Goal: Information Seeking & Learning: Check status

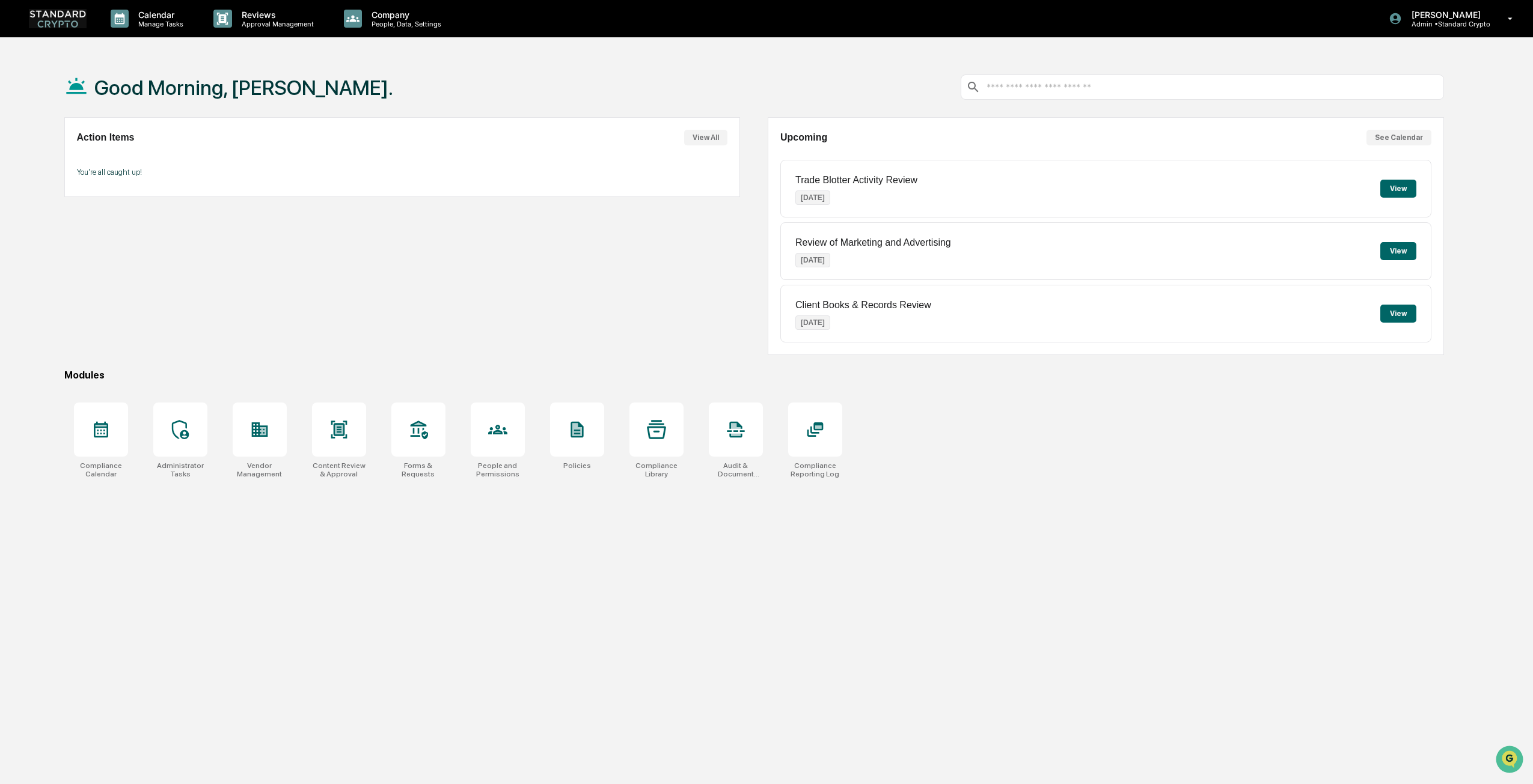
click at [71, 21] on img at bounding box center [58, 19] width 58 height 19
click at [888, 184] on p "Trade Blotter Activity Review" at bounding box center [856, 180] width 122 height 11
click at [895, 192] on div "Trade Blotter Activity Review [DATE]" at bounding box center [856, 189] width 122 height 47
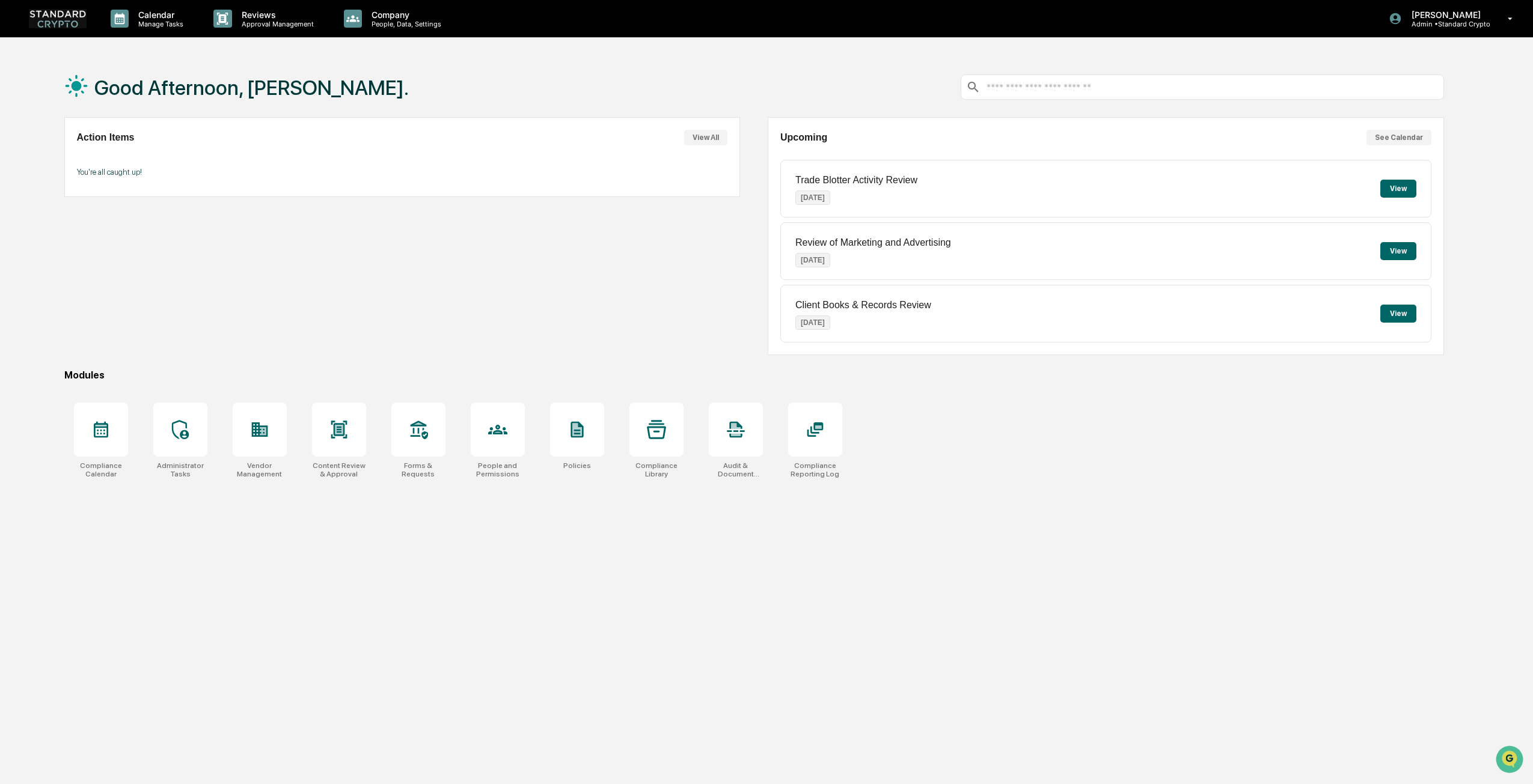
click at [877, 212] on div "Trade Blotter Activity Review [DATE]" at bounding box center [856, 189] width 122 height 47
click at [877, 212] on div "Trade Blotter Activity Review [DATE]" at bounding box center [856, 189] width 122 height 47
click at [136, 7] on div "Calendar Manage Tasks" at bounding box center [152, 19] width 103 height 37
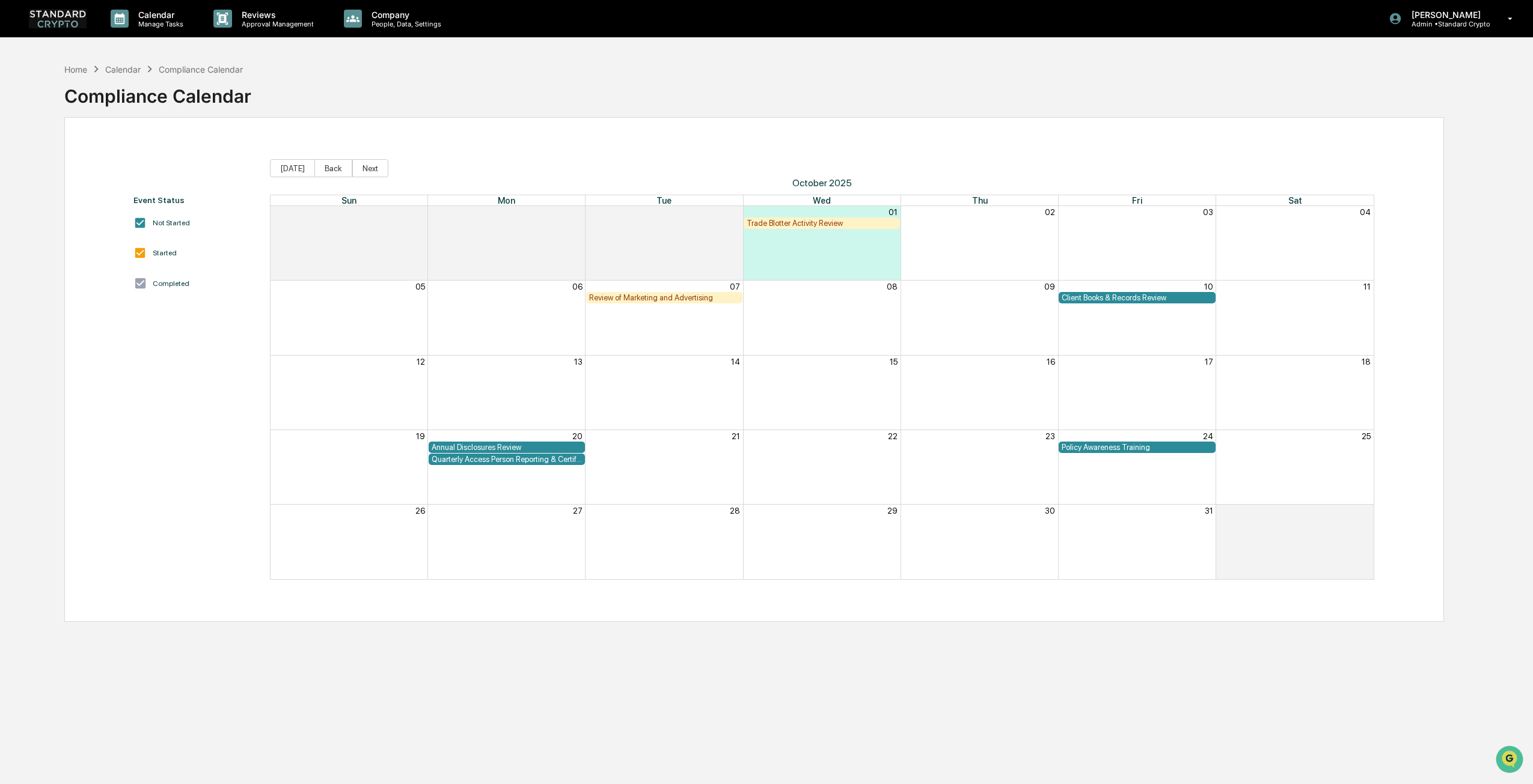
click at [798, 223] on div "Trade Blotter Activity Review" at bounding box center [822, 223] width 150 height 9
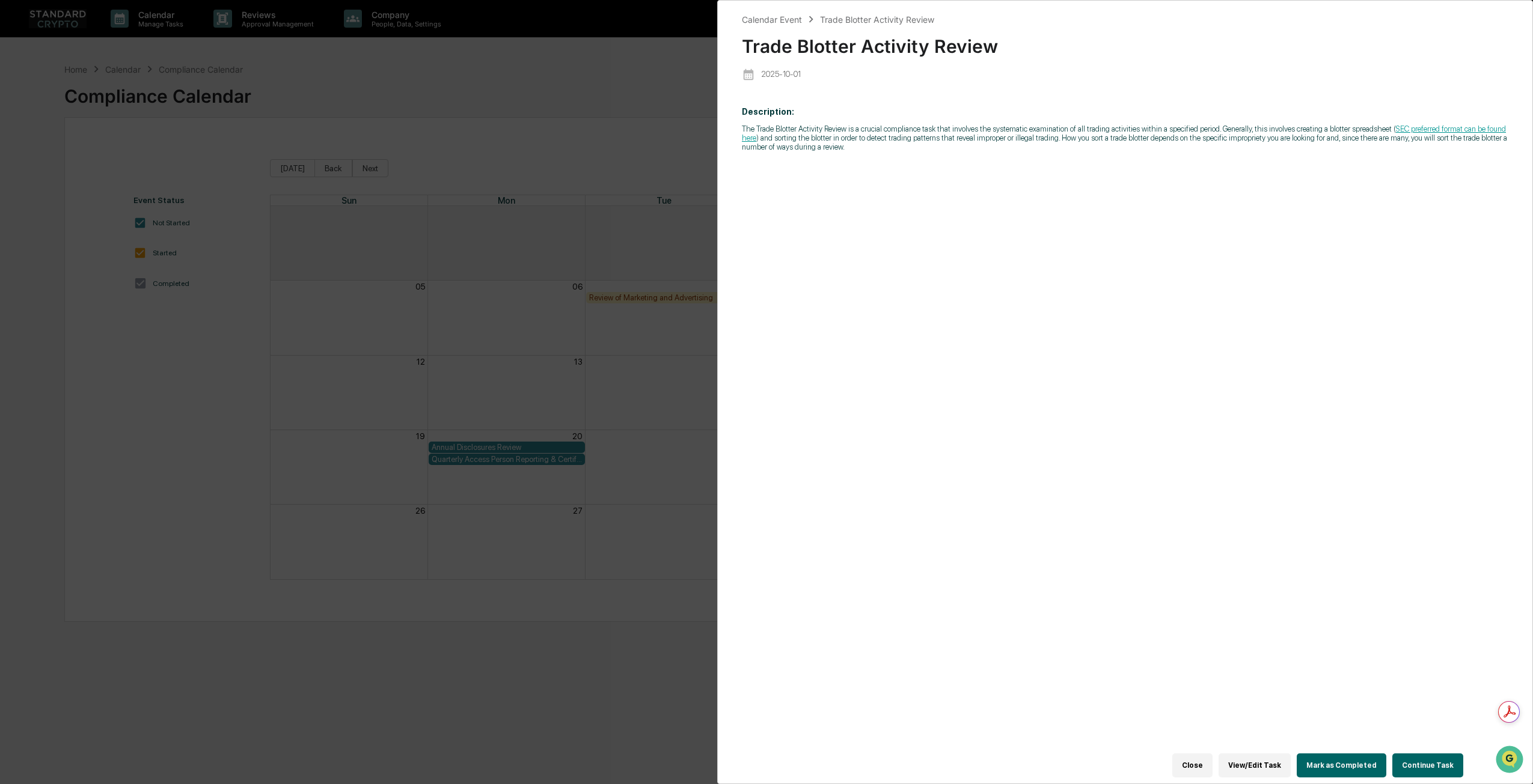
click at [712, 248] on div "Calendar Event Trade Blotter Activity Review Trade Blotter Activity Review [DAT…" at bounding box center [766, 392] width 1533 height 784
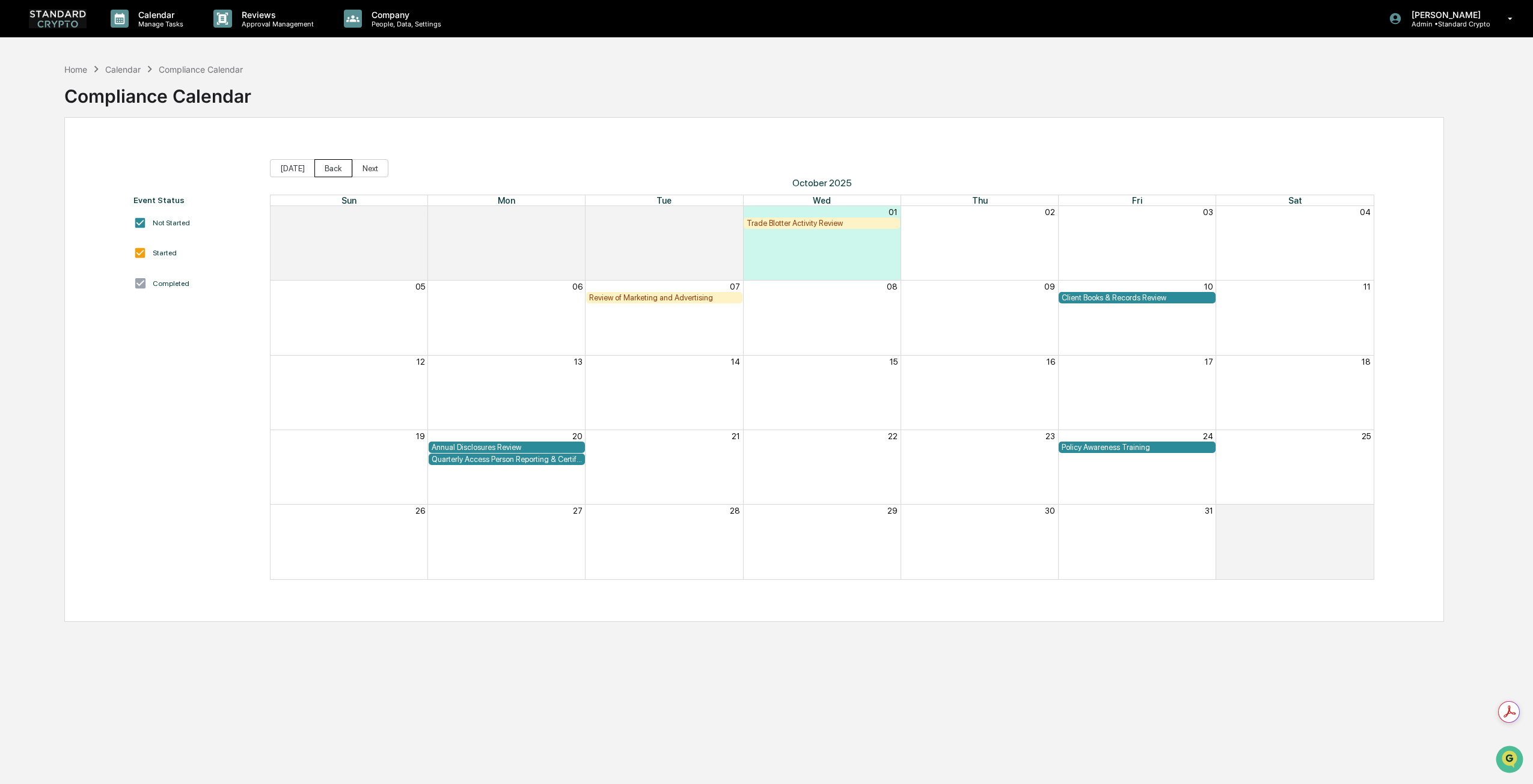
click at [335, 166] on button "Back" at bounding box center [333, 168] width 38 height 18
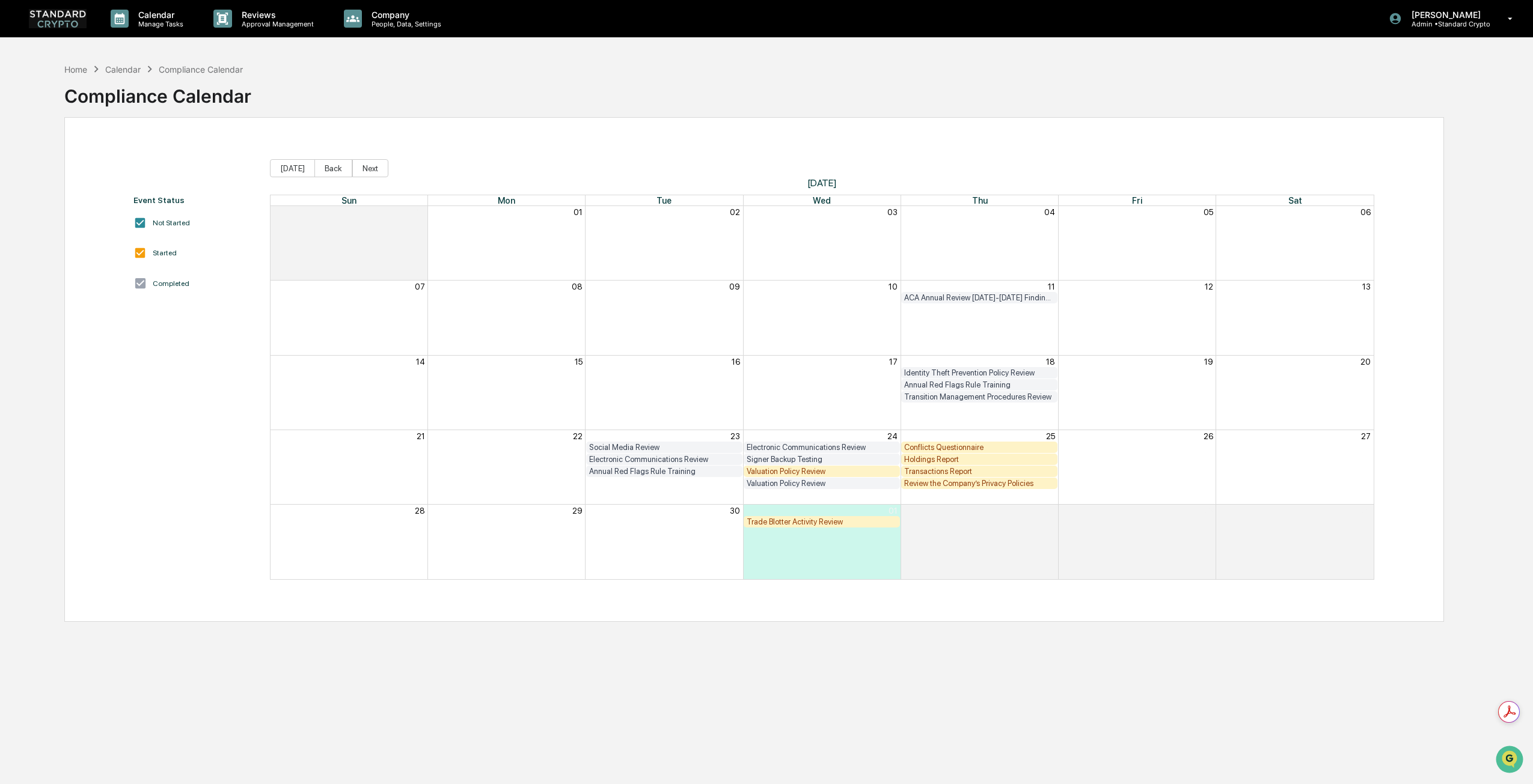
click at [826, 520] on div "Trade Blotter Activity Review" at bounding box center [822, 522] width 150 height 9
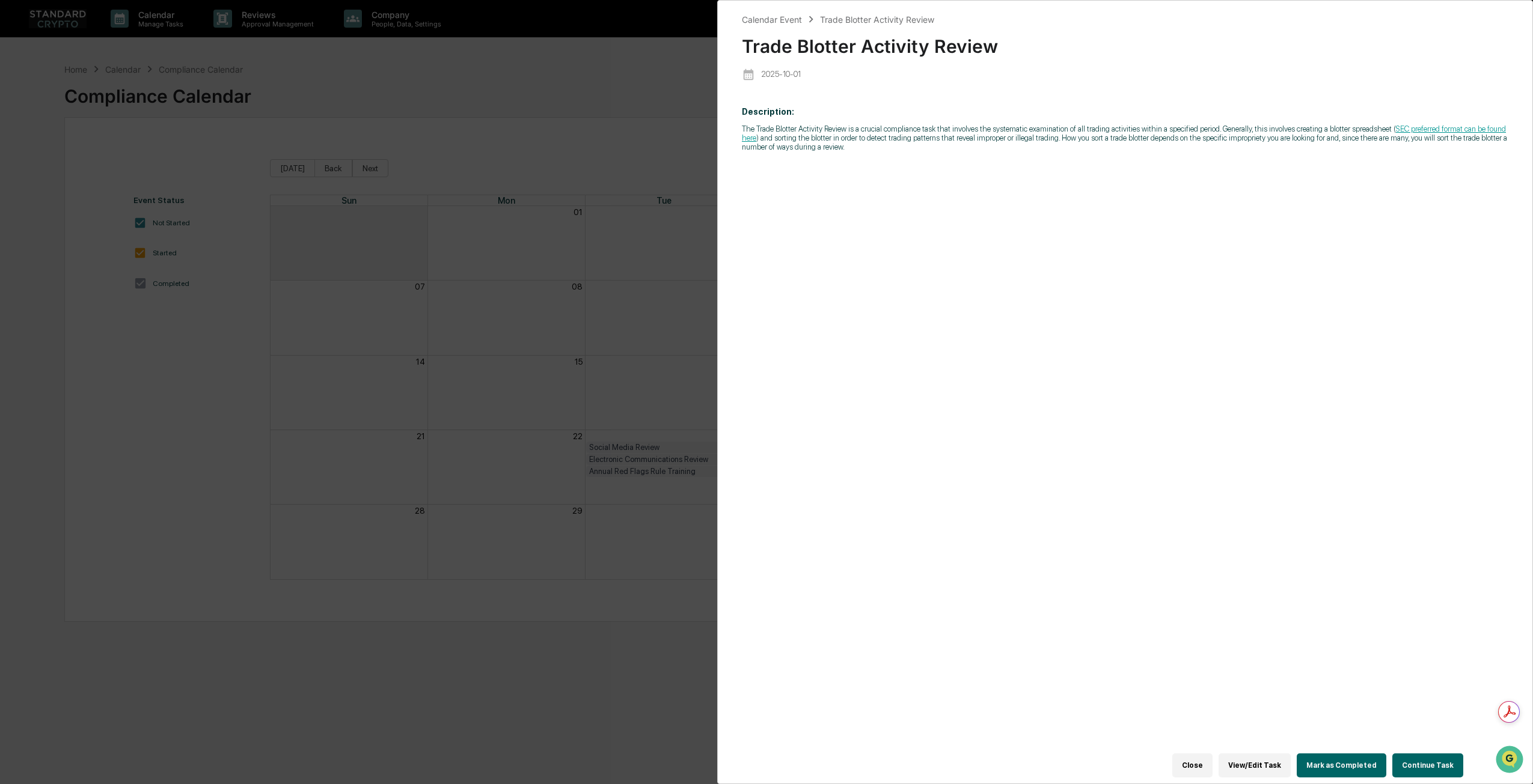
click at [491, 455] on div "Calendar Event Trade Blotter Activity Review Trade Blotter Activity Review [DAT…" at bounding box center [766, 392] width 1533 height 784
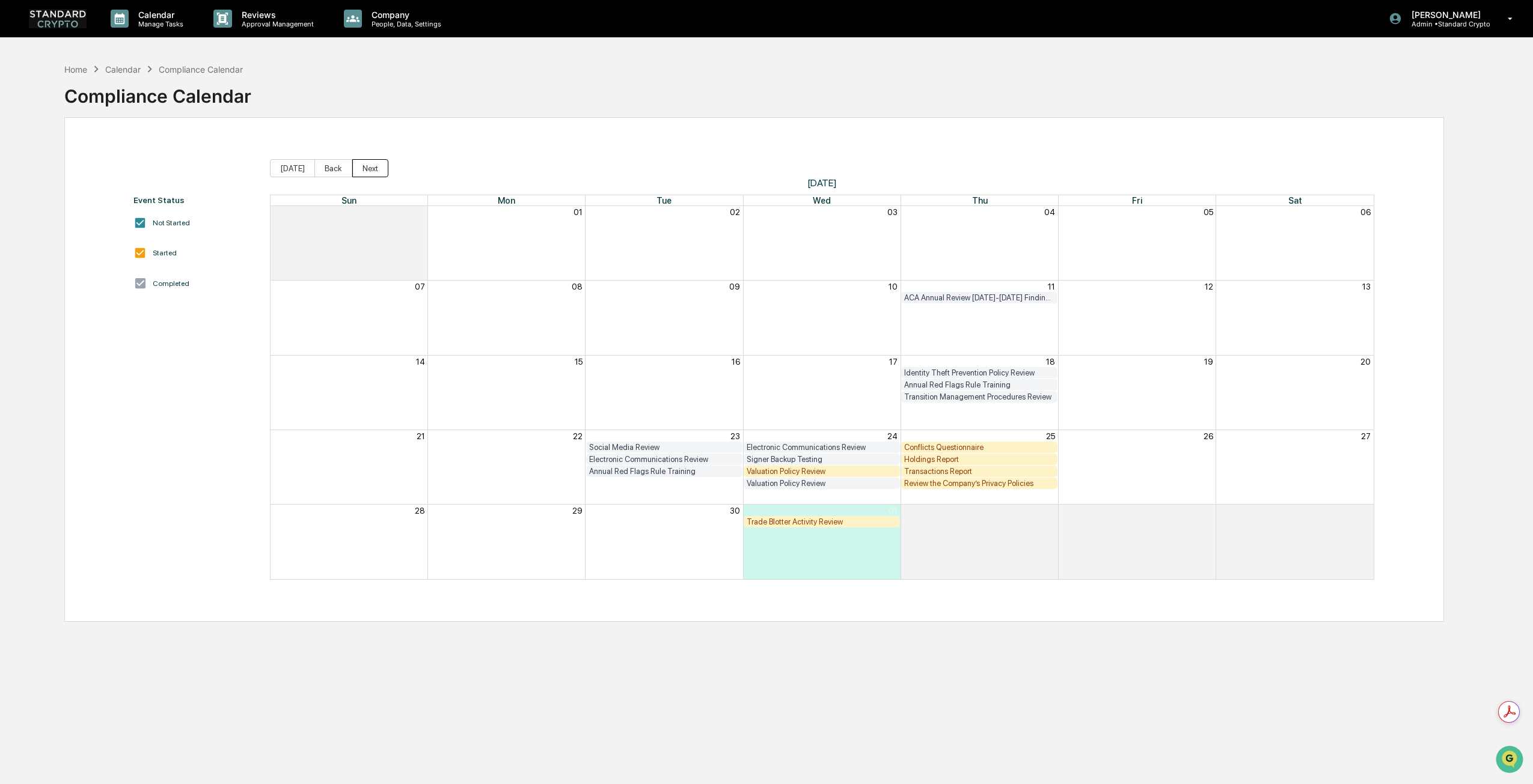
click at [363, 168] on button "Next" at bounding box center [370, 168] width 36 height 18
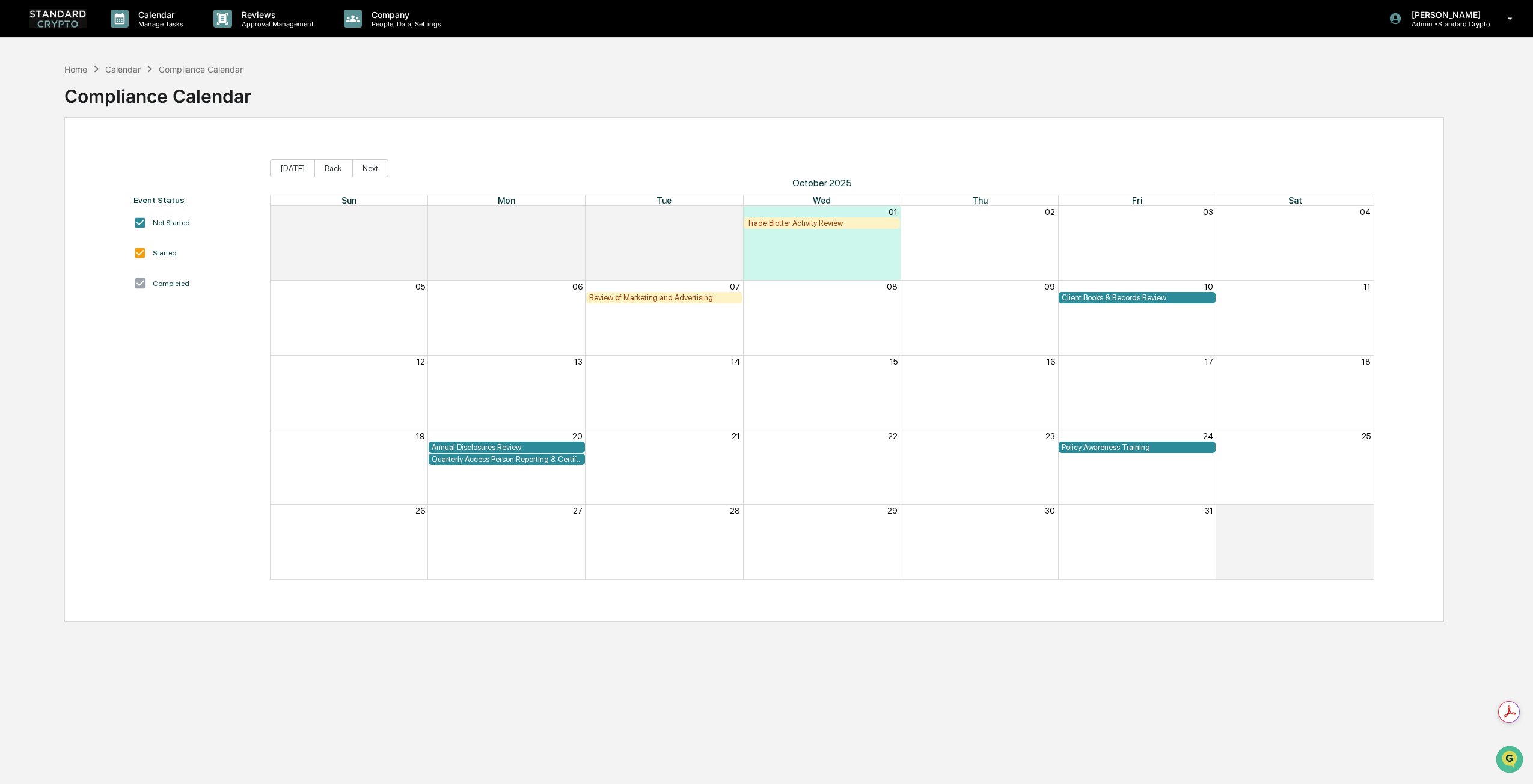
click at [559, 443] on div "Annual Disclosures Review" at bounding box center [506, 447] width 150 height 9
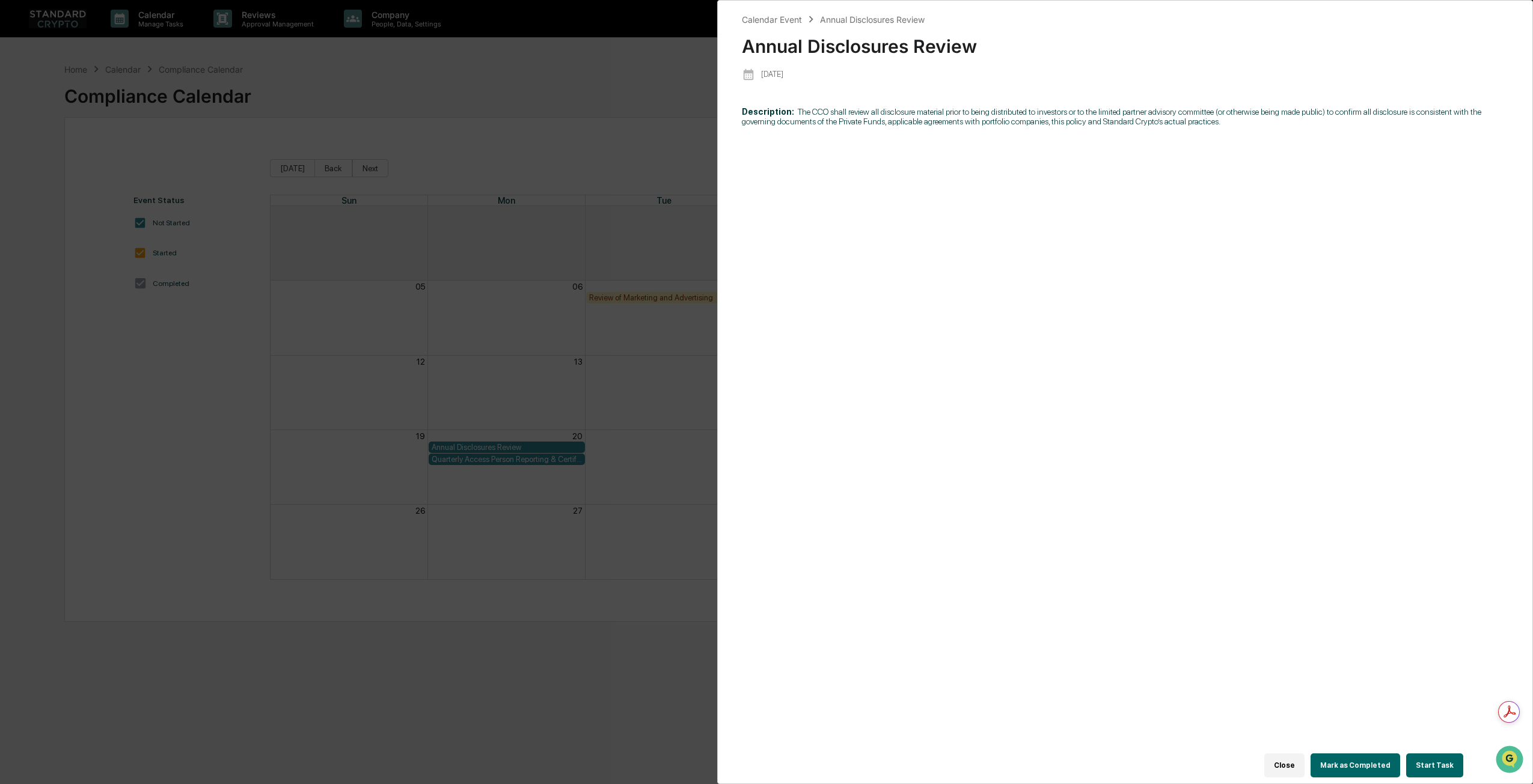
click at [487, 394] on div "Calendar Event Annual Disclosures Review Annual Disclosures Review [DATE] Descr…" at bounding box center [766, 392] width 1533 height 784
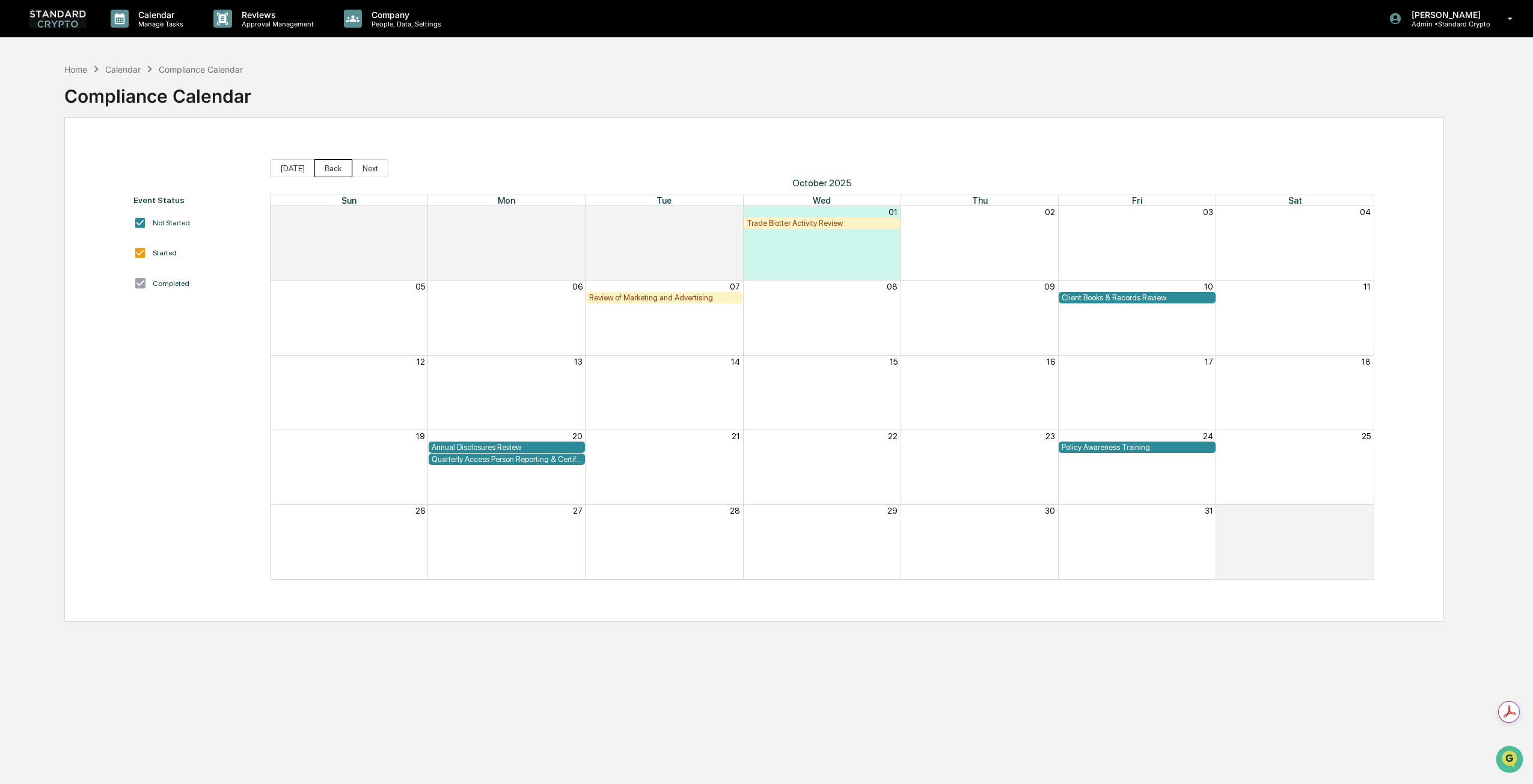
click at [332, 172] on button "Back" at bounding box center [333, 168] width 38 height 18
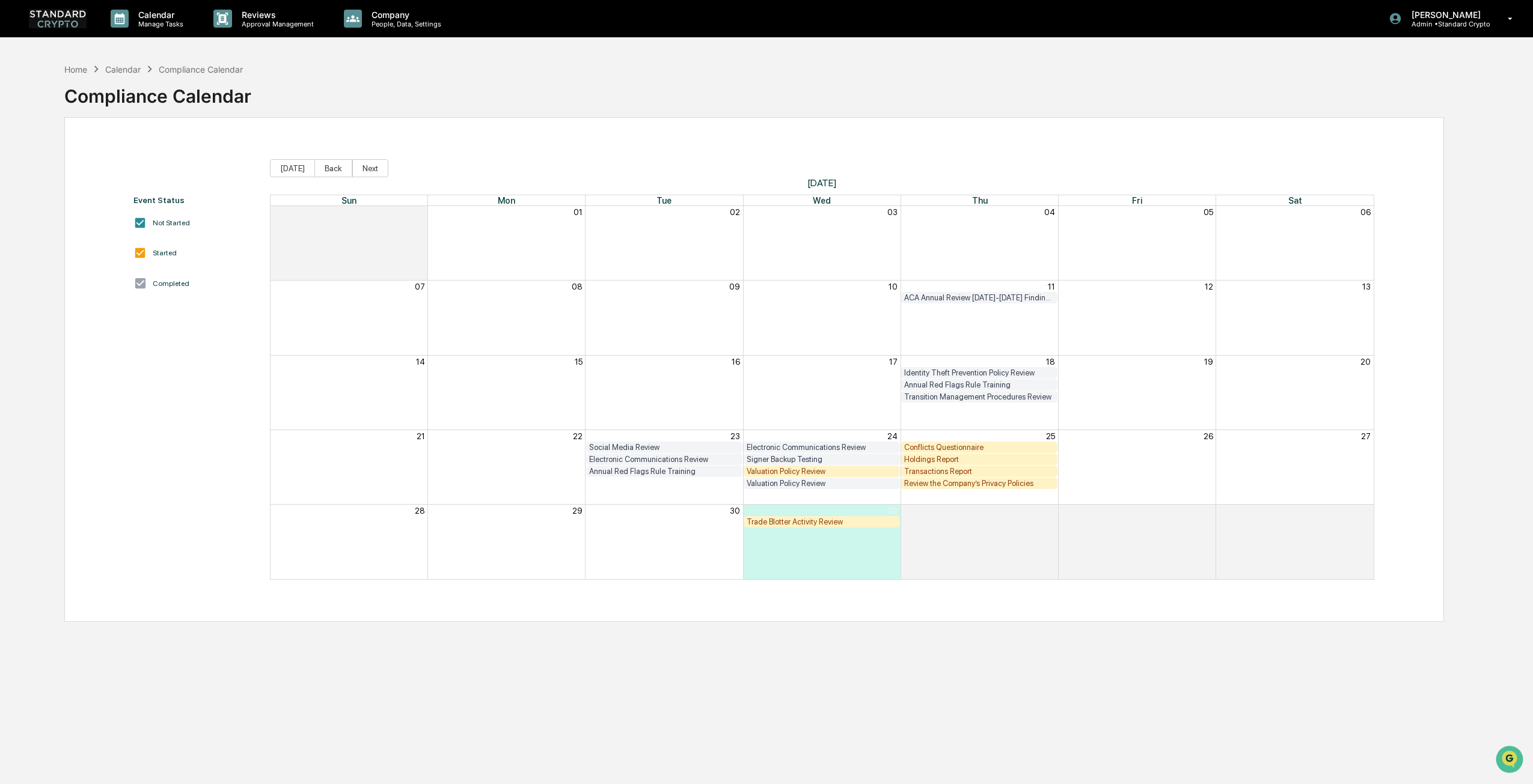
click at [931, 397] on div "Transition Management Procedures Review" at bounding box center [979, 397] width 150 height 9
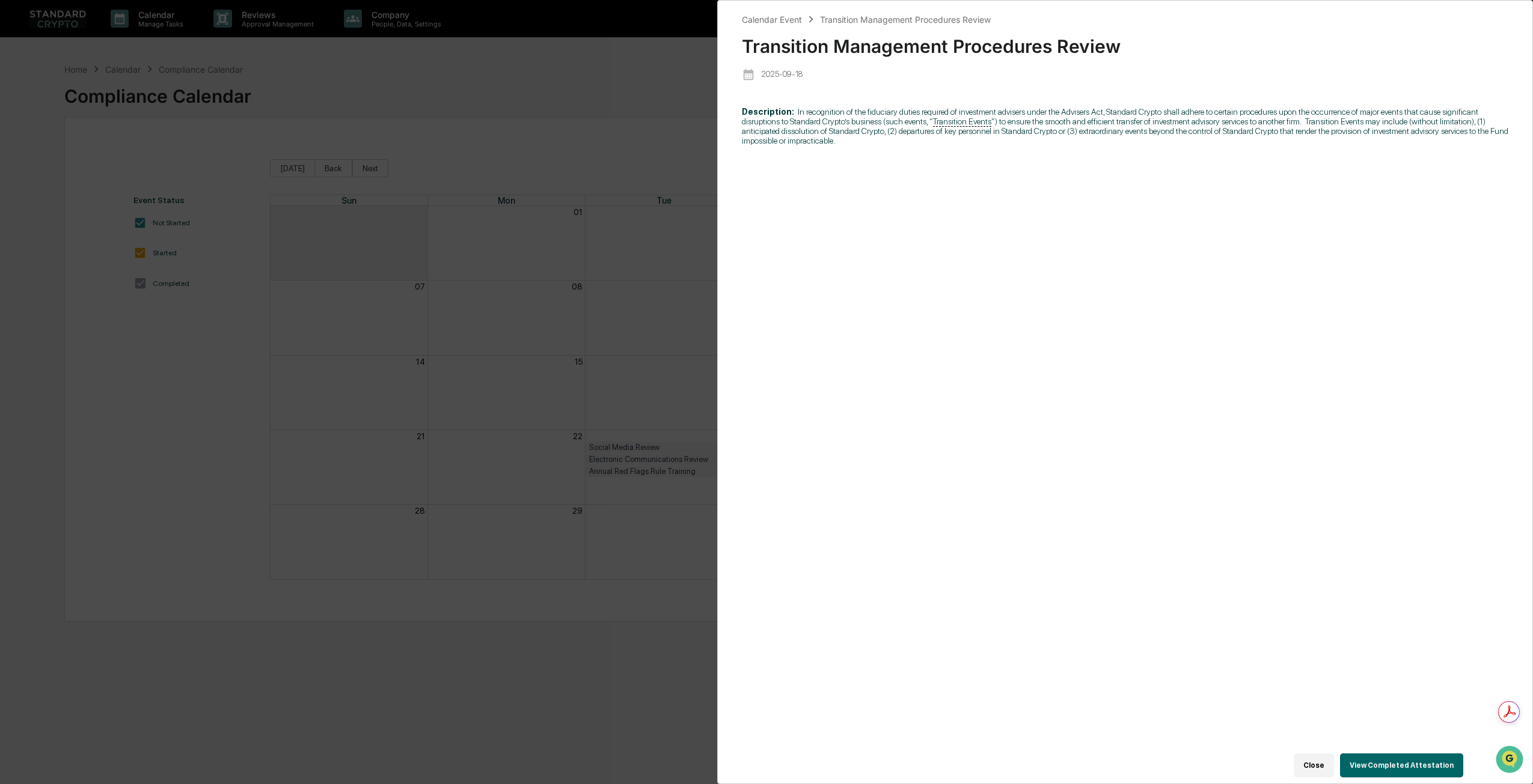
click at [1425, 754] on button "View Completed Attestation" at bounding box center [1402, 765] width 123 height 24
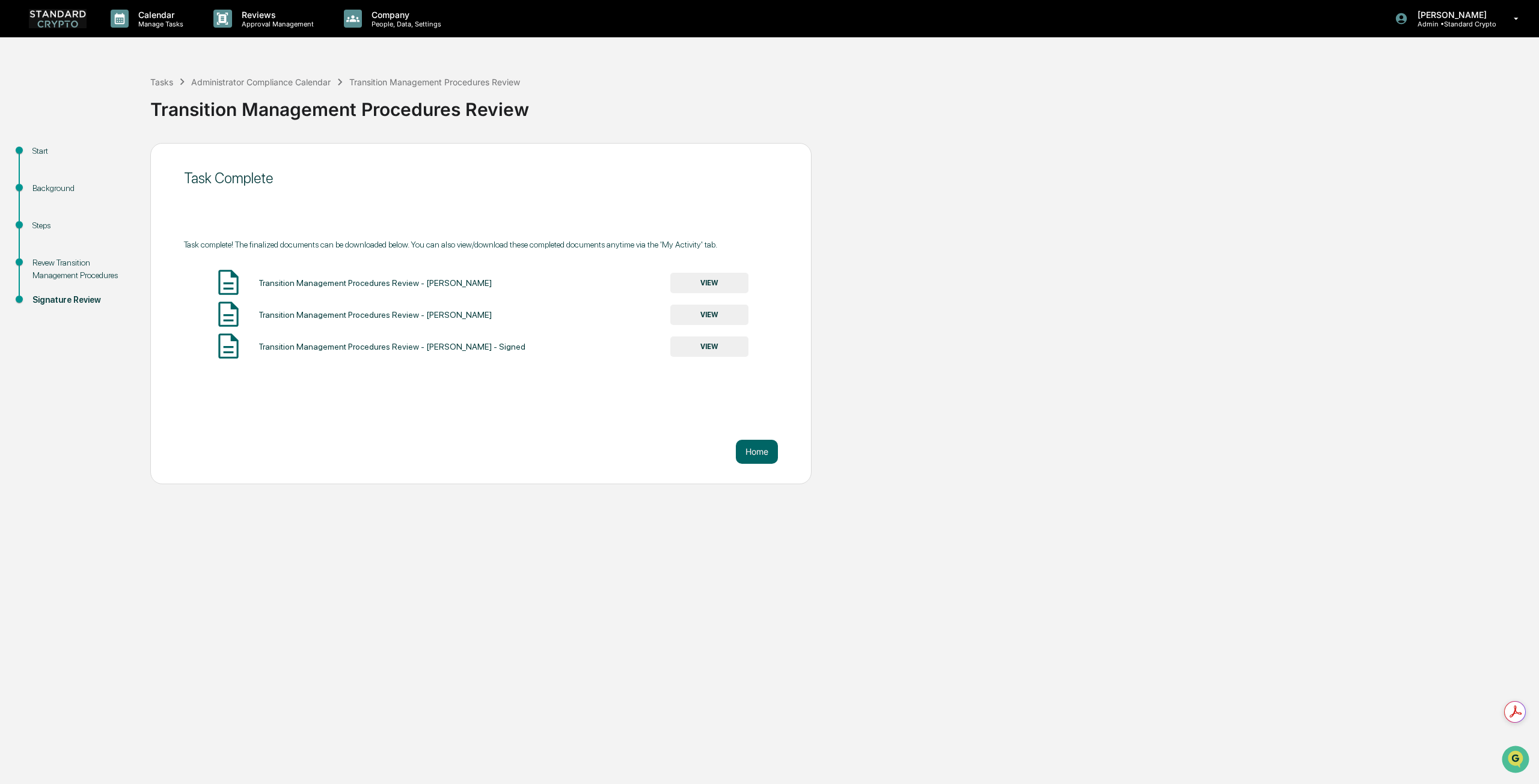
click at [703, 351] on button "VIEW" at bounding box center [709, 347] width 78 height 20
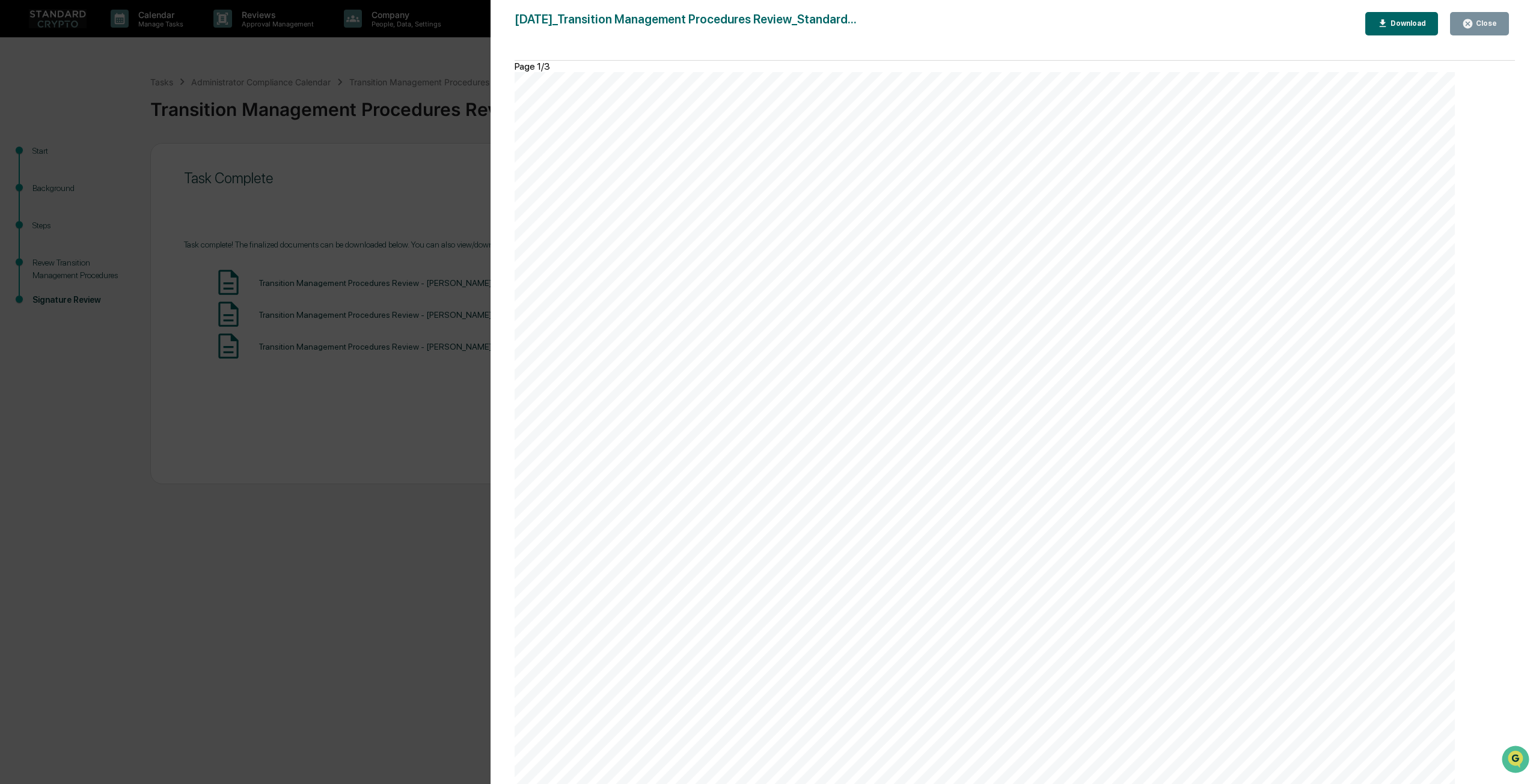
scroll to position [2584, 0]
click at [309, 456] on div "Version History [DATE] 08:16 PM [PERSON_NAME] [DATE]_Transition Management Proc…" at bounding box center [770, 392] width 1539 height 784
